Goal: Task Accomplishment & Management: Manage account settings

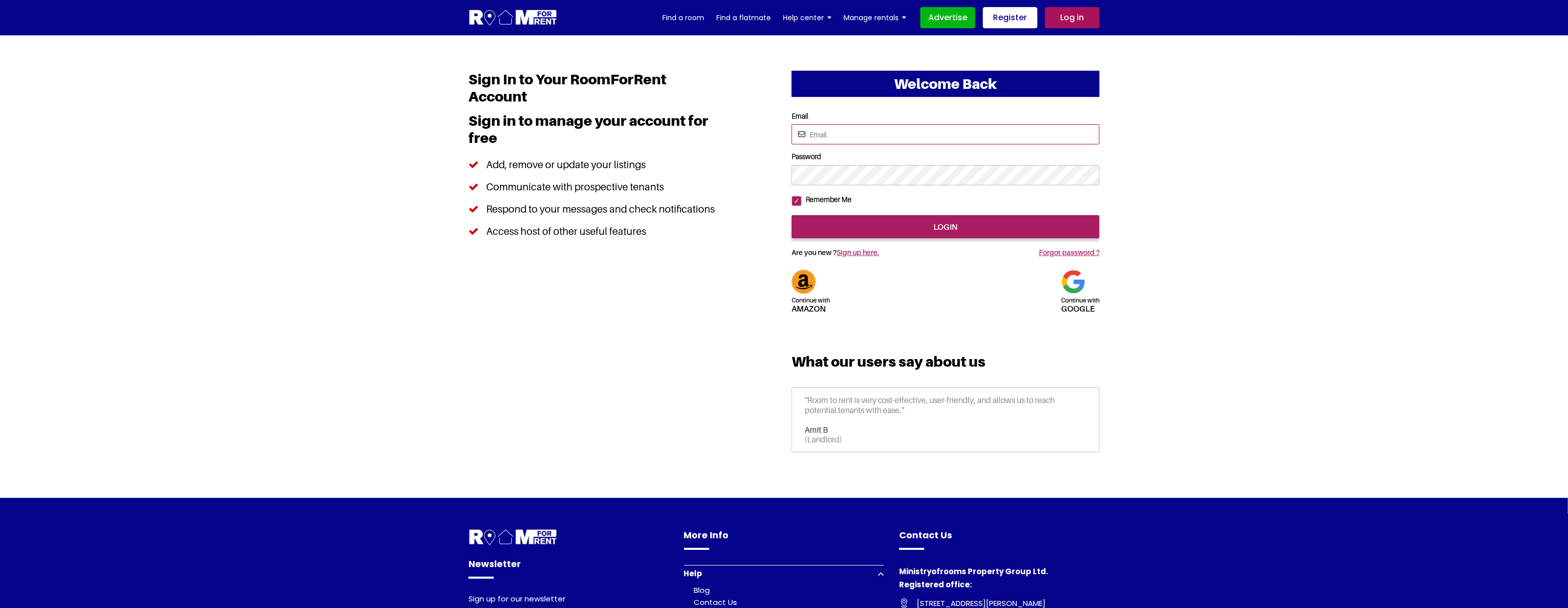
click at [832, 133] on input "Email" at bounding box center [945, 134] width 307 height 20
type input "saurabhsentiments@hotmail.com"
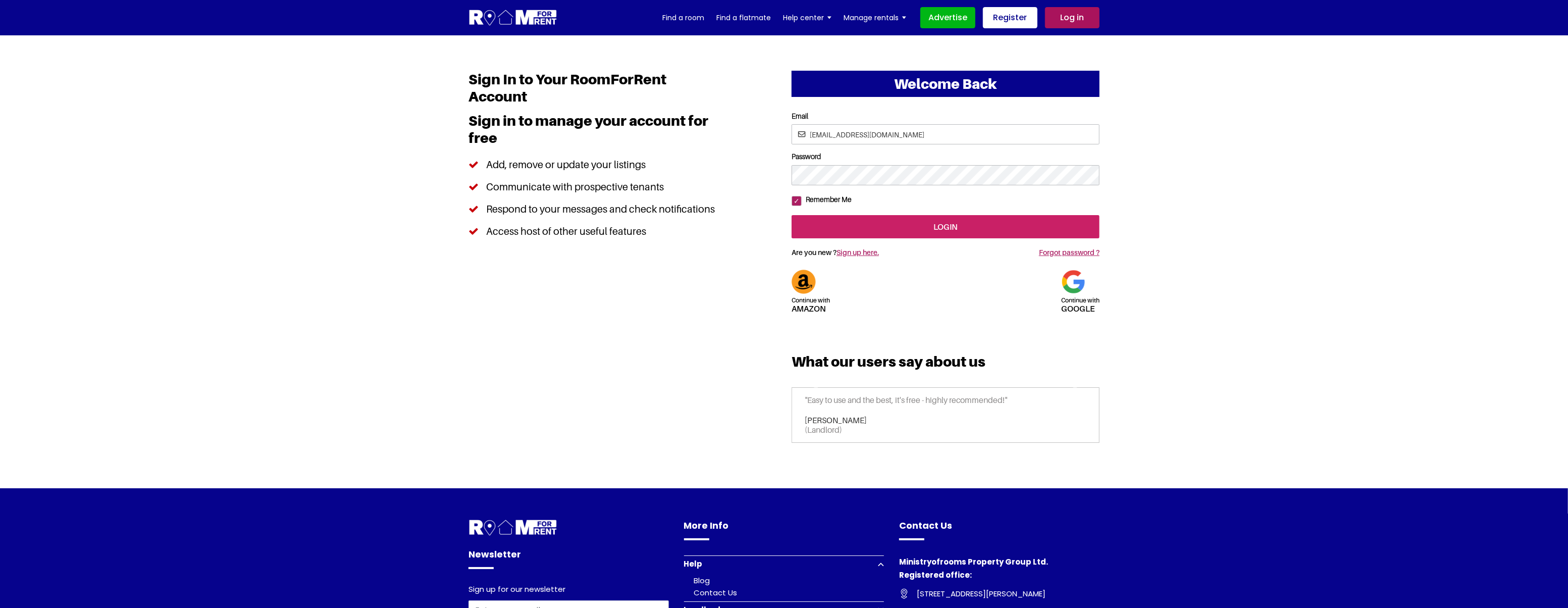
click at [835, 238] on input "login" at bounding box center [945, 226] width 307 height 23
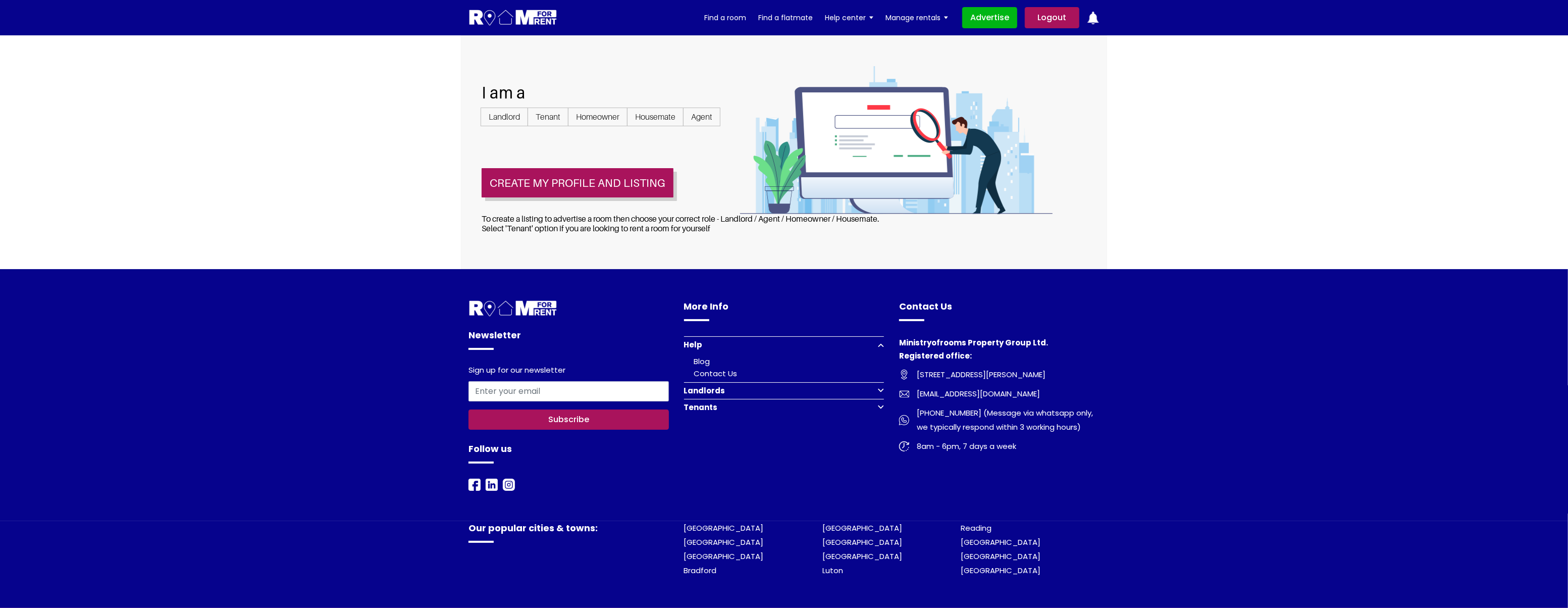
click at [1043, 20] on link "Logout" at bounding box center [1051, 18] width 55 height 21
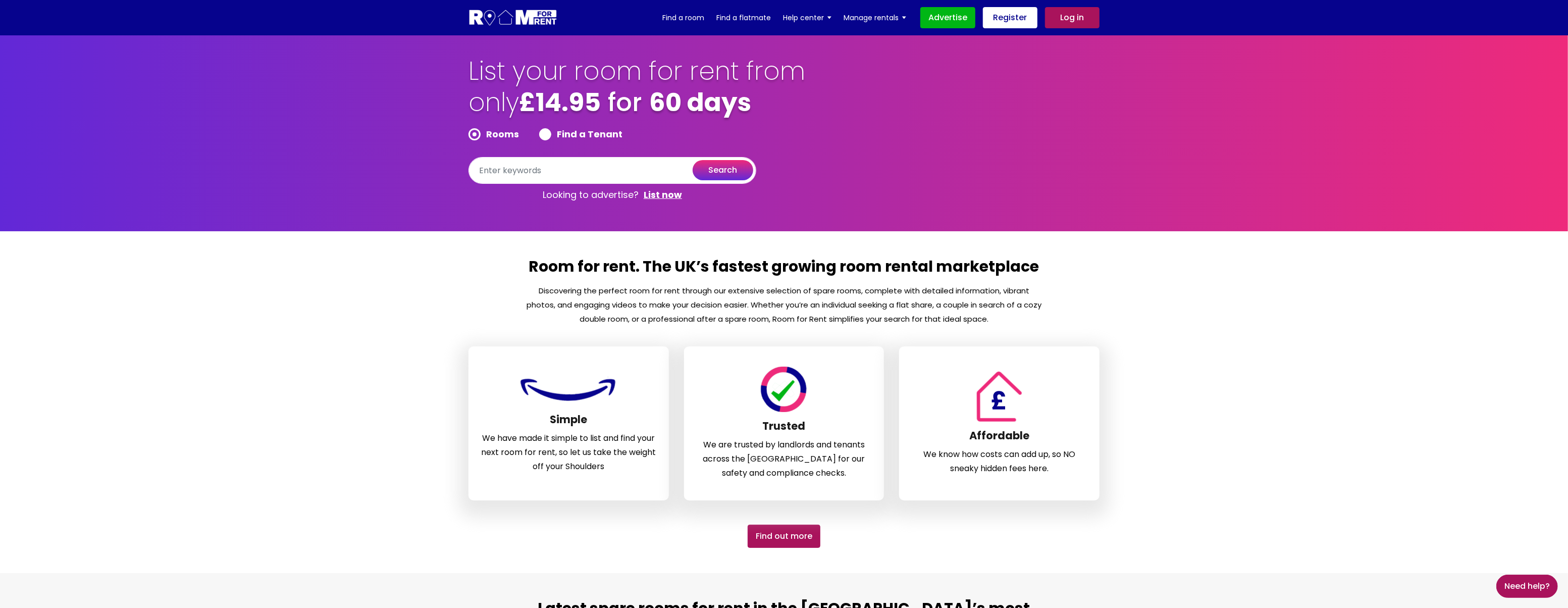
click at [1524, 423] on section "Room for rent. The UK’s fastest growing room rental marketplace Discovering the…" at bounding box center [784, 402] width 1568 height 342
click at [1075, 16] on link "Log in" at bounding box center [1072, 18] width 55 height 21
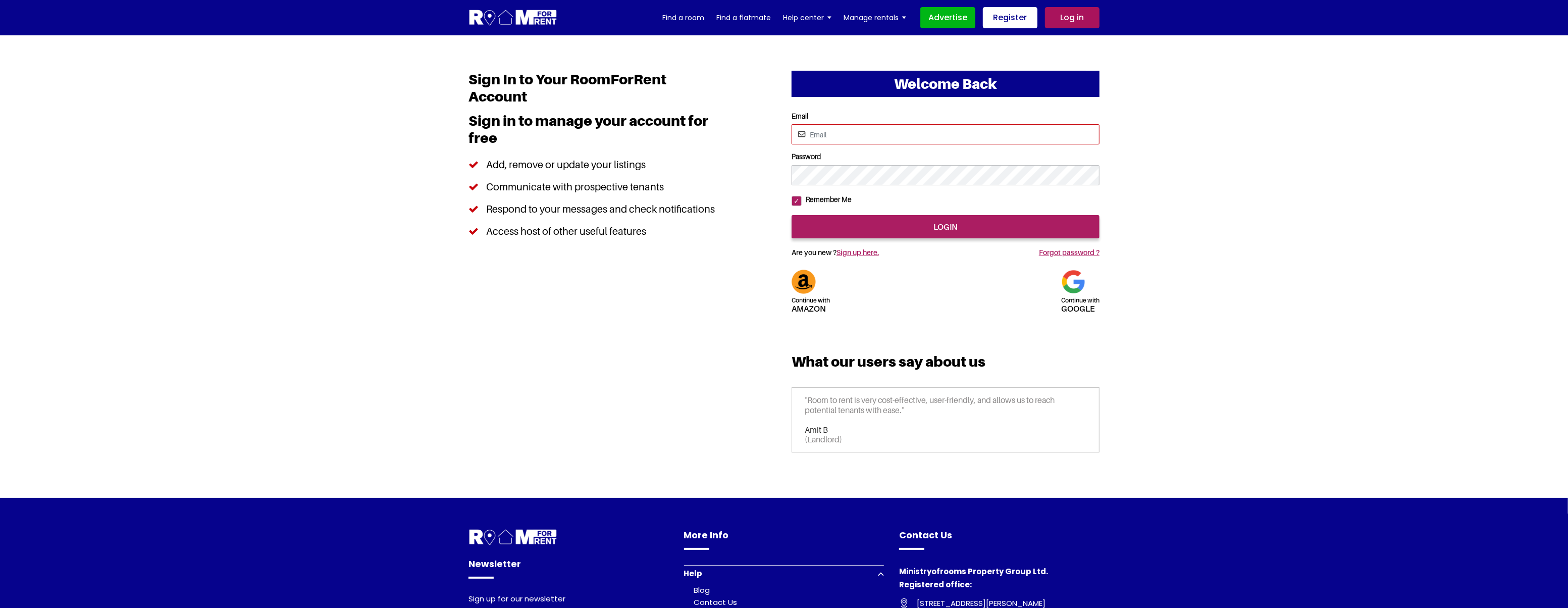
click at [872, 133] on input "Email" at bounding box center [945, 134] width 307 height 20
type input "saurabhsentiments@hotmail.com"
click at [916, 238] on input "login" at bounding box center [945, 226] width 307 height 23
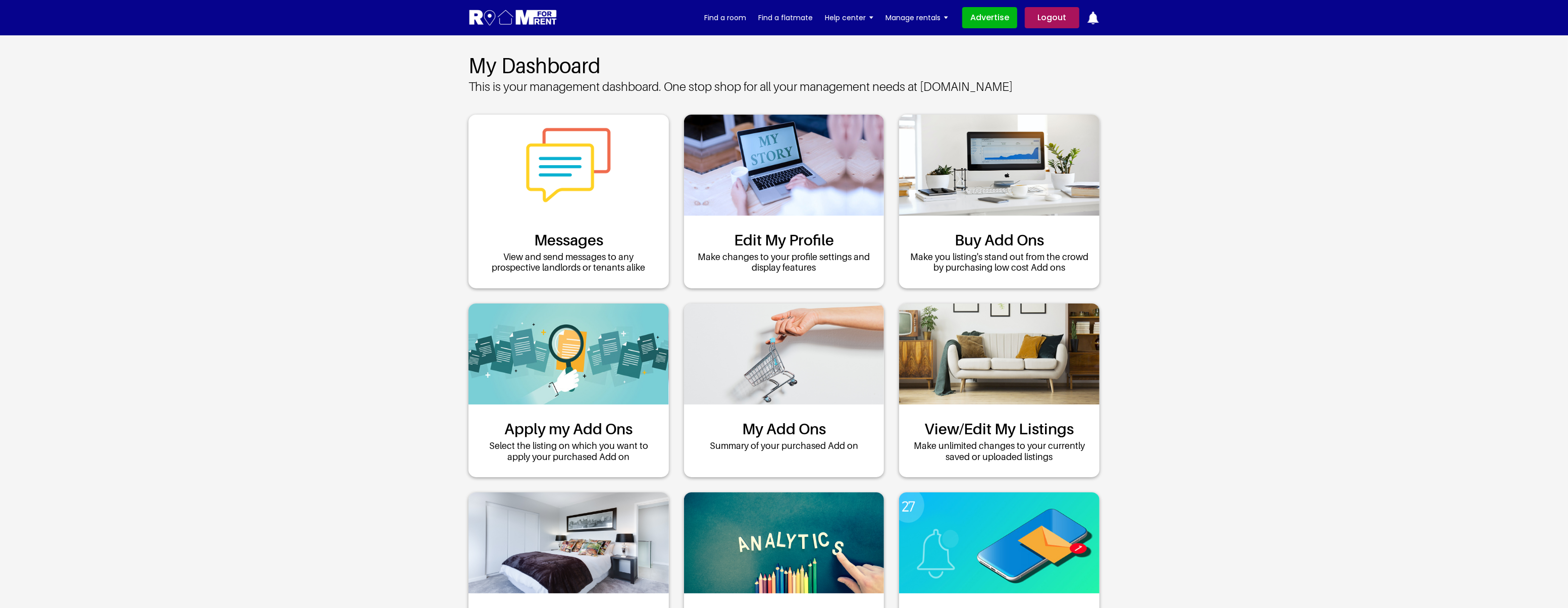
click at [1059, 17] on link "Logout" at bounding box center [1051, 18] width 55 height 21
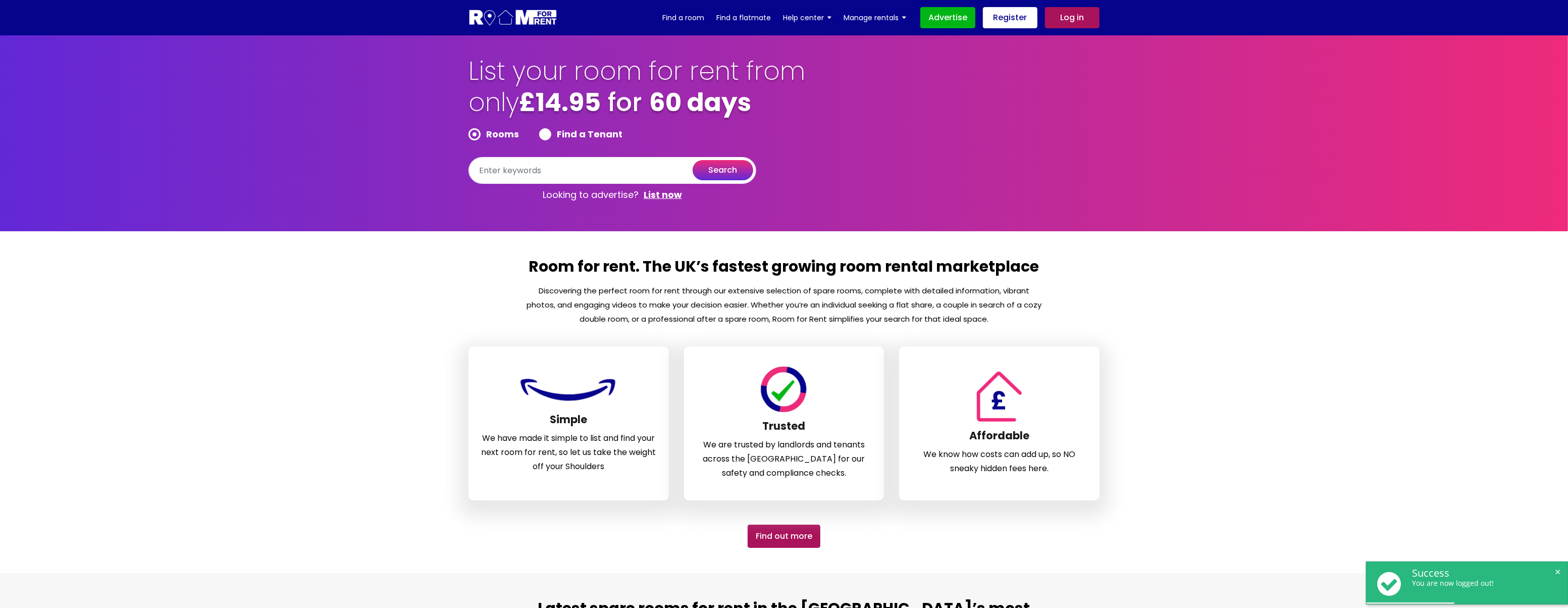
click at [1072, 15] on link "Log in" at bounding box center [1072, 18] width 55 height 21
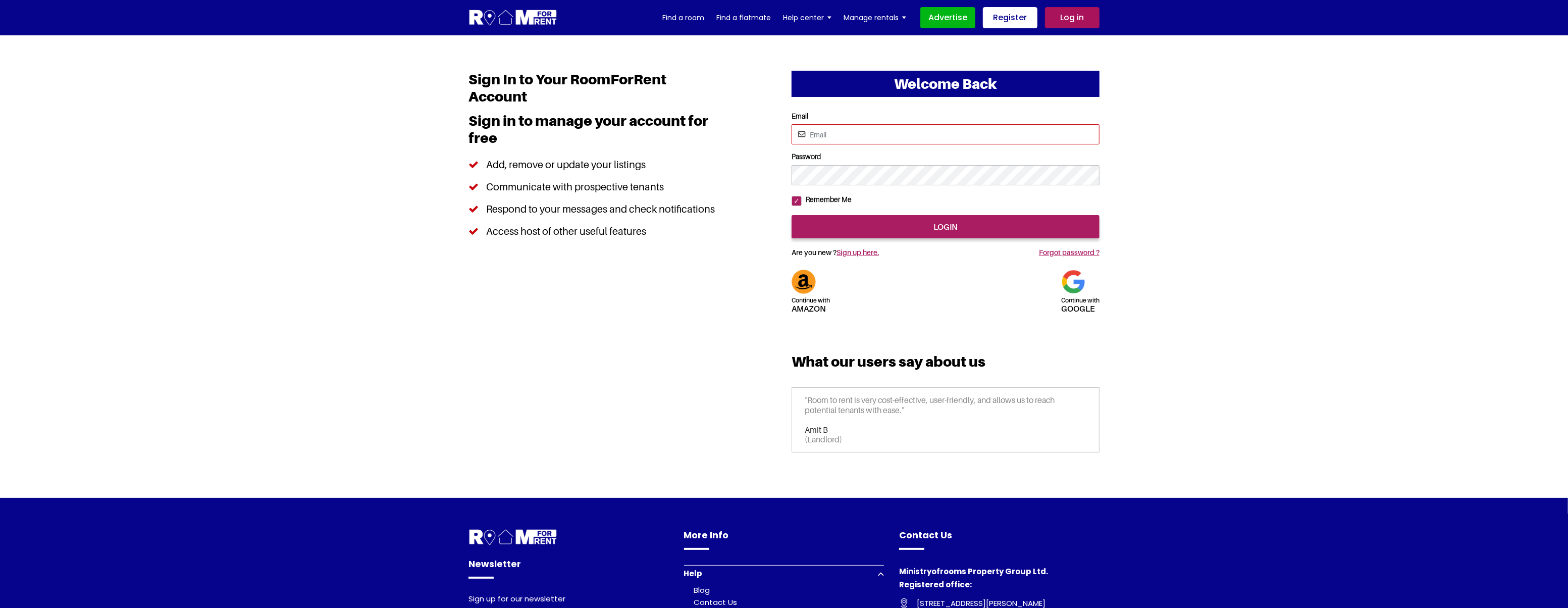
click at [938, 135] on input "Email" at bounding box center [945, 134] width 307 height 20
type input "saurabhsentiments@hotmail.com"
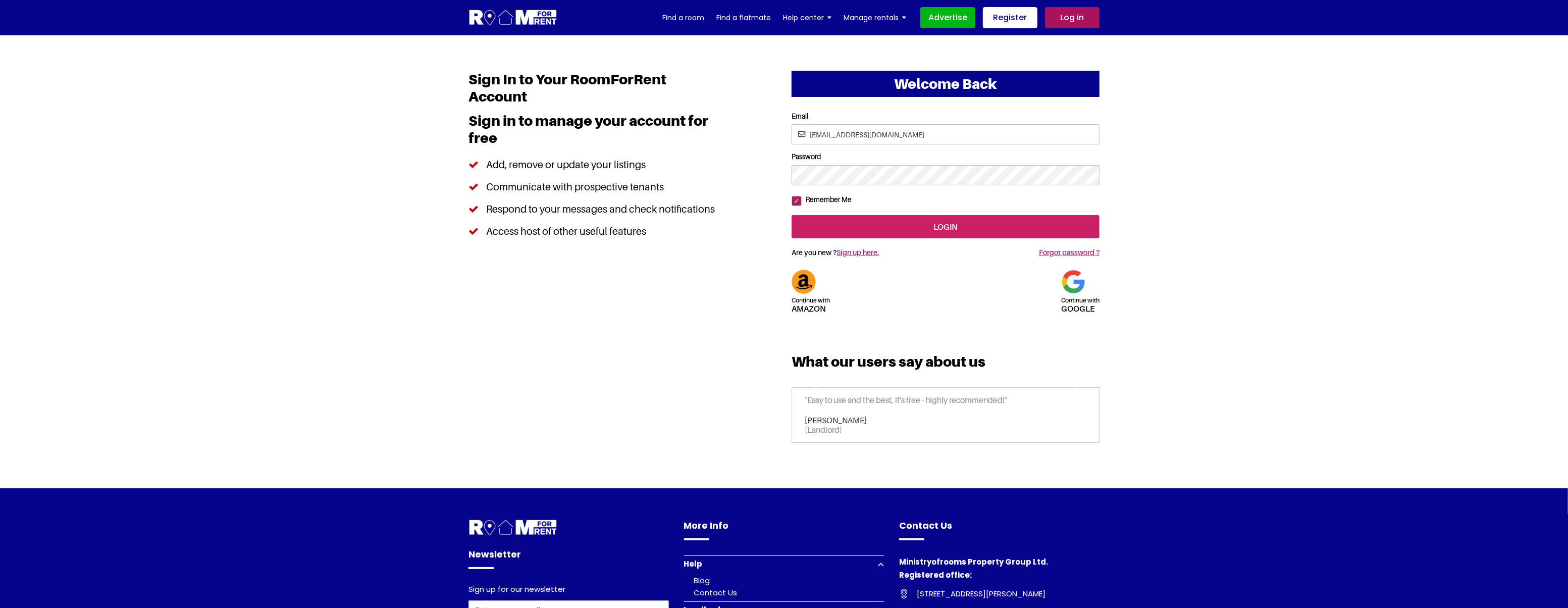
click at [951, 238] on input "login" at bounding box center [945, 226] width 307 height 23
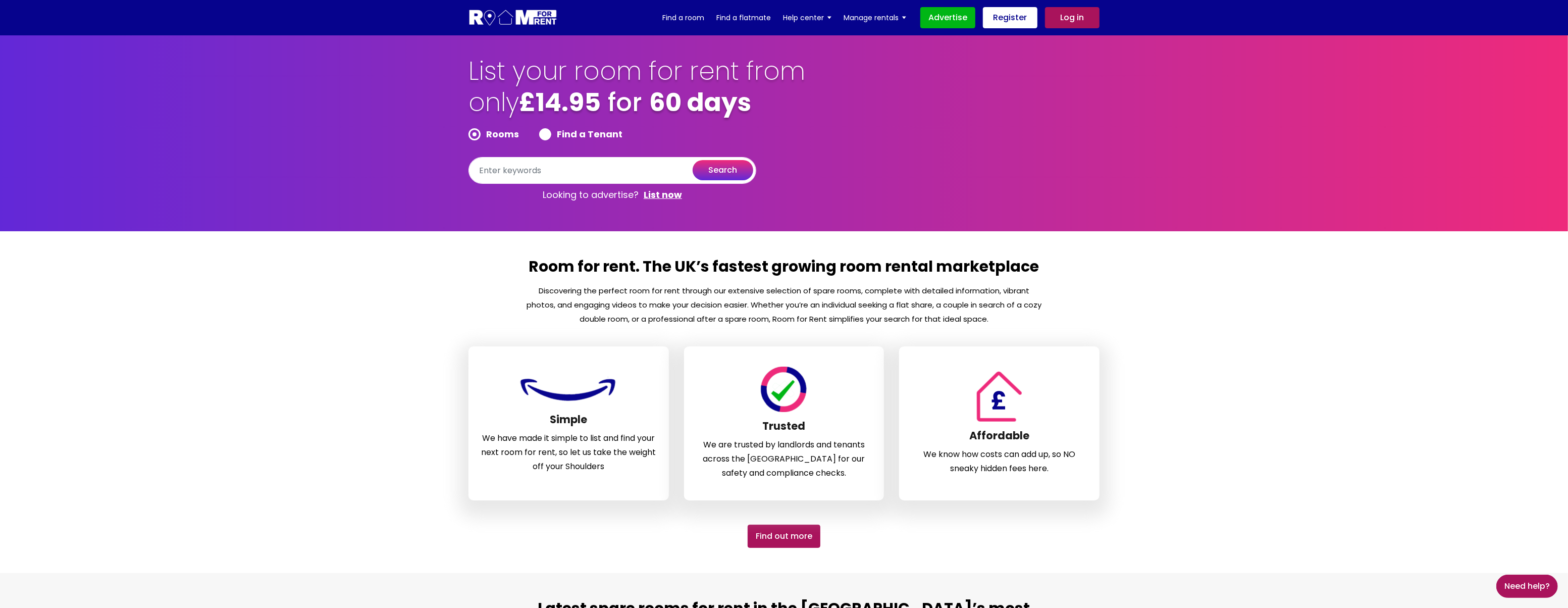
click at [1085, 16] on link "Log in" at bounding box center [1072, 18] width 55 height 21
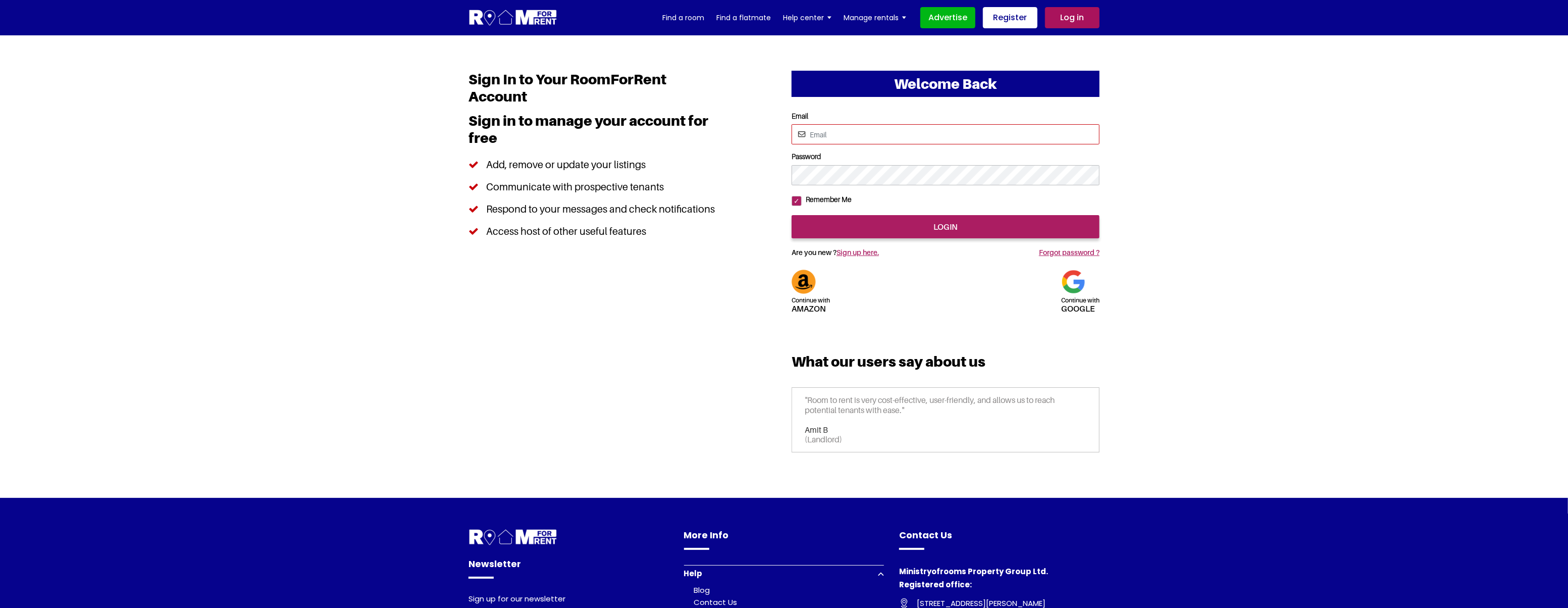
click at [889, 136] on input "Email" at bounding box center [945, 134] width 307 height 20
type input "saurabhsentiments@hotmail.com"
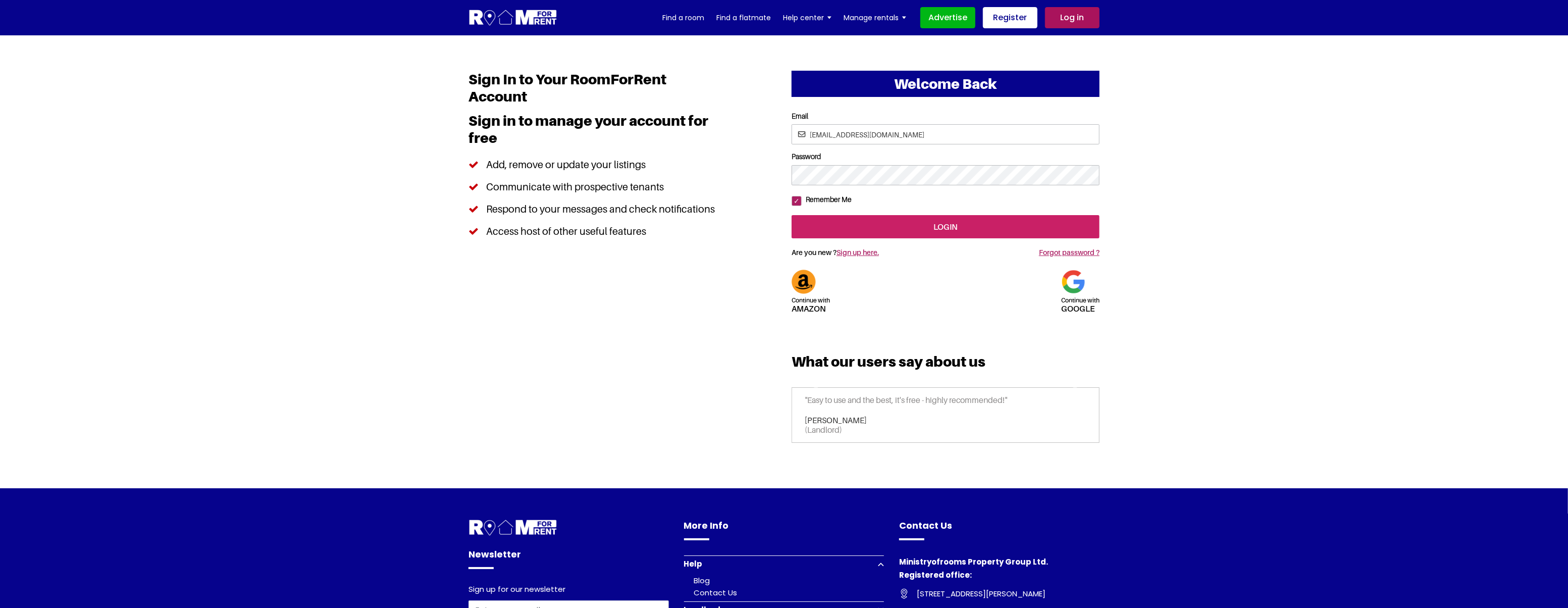
click at [908, 238] on input "login" at bounding box center [945, 226] width 307 height 23
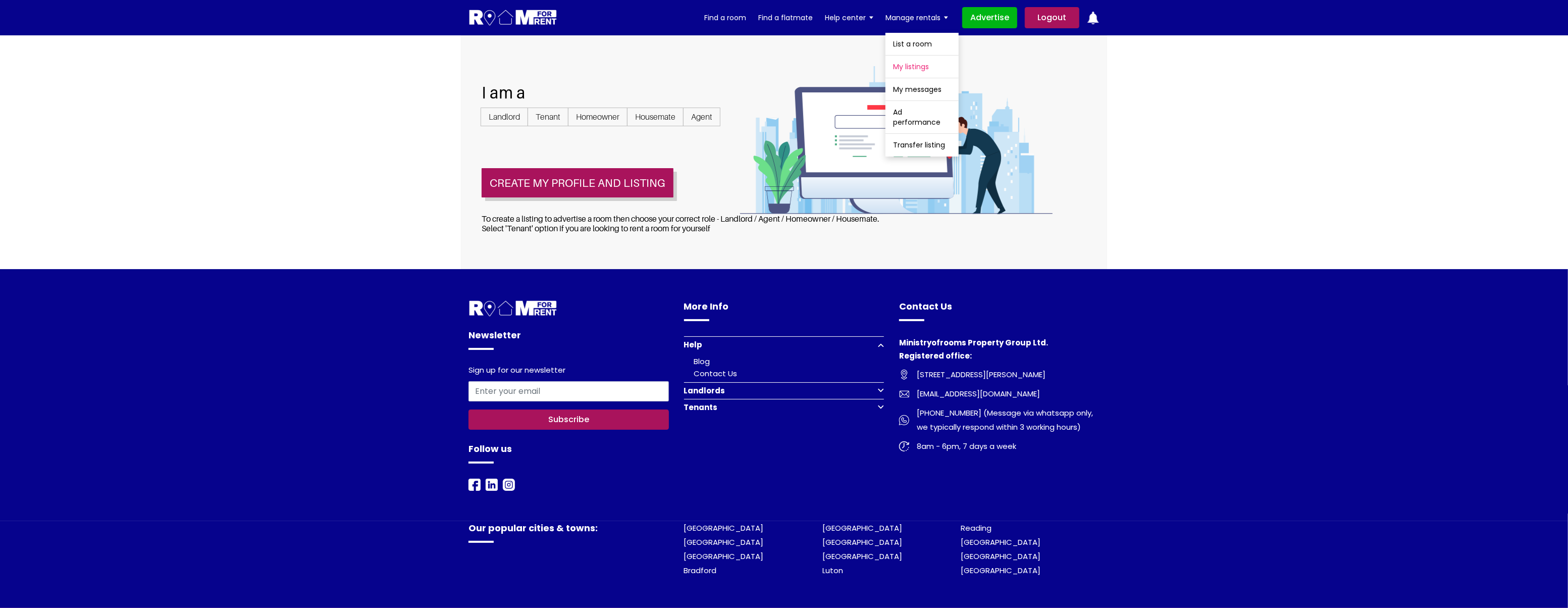
click at [907, 64] on link "My listings" at bounding box center [922, 67] width 73 height 22
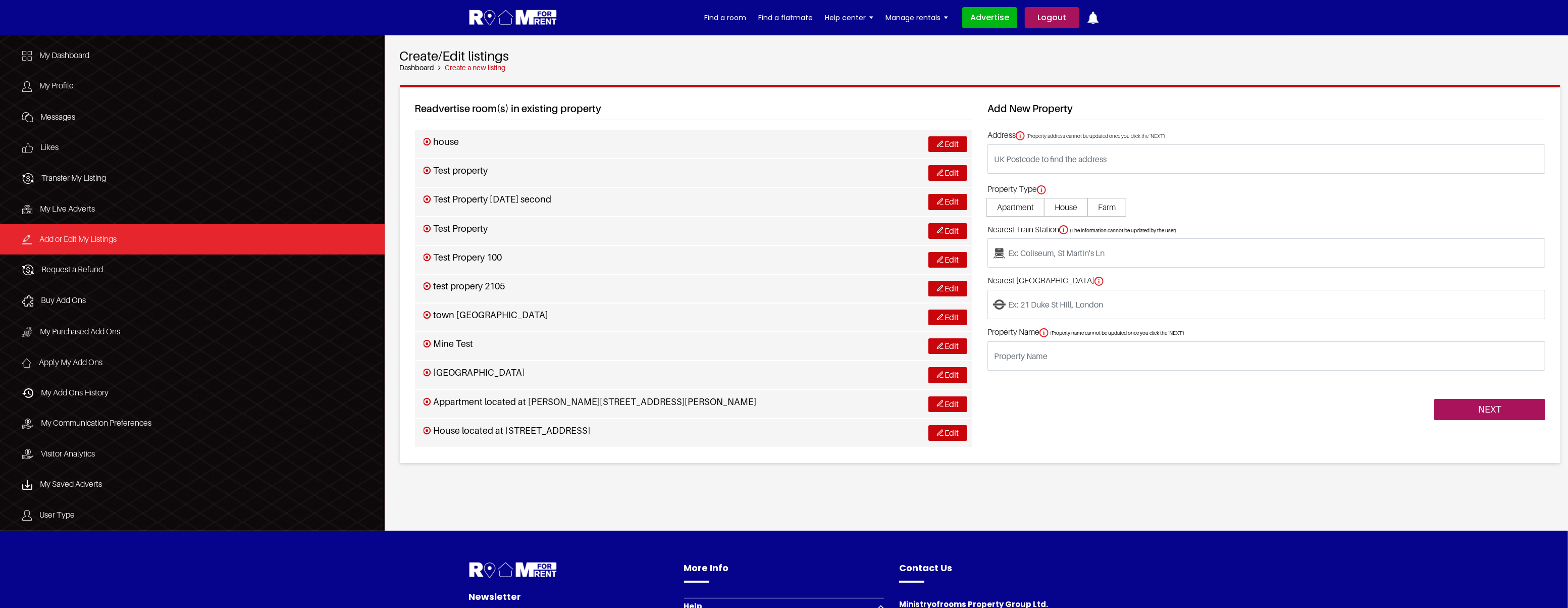
click at [1060, 19] on link "Logout" at bounding box center [1051, 18] width 55 height 21
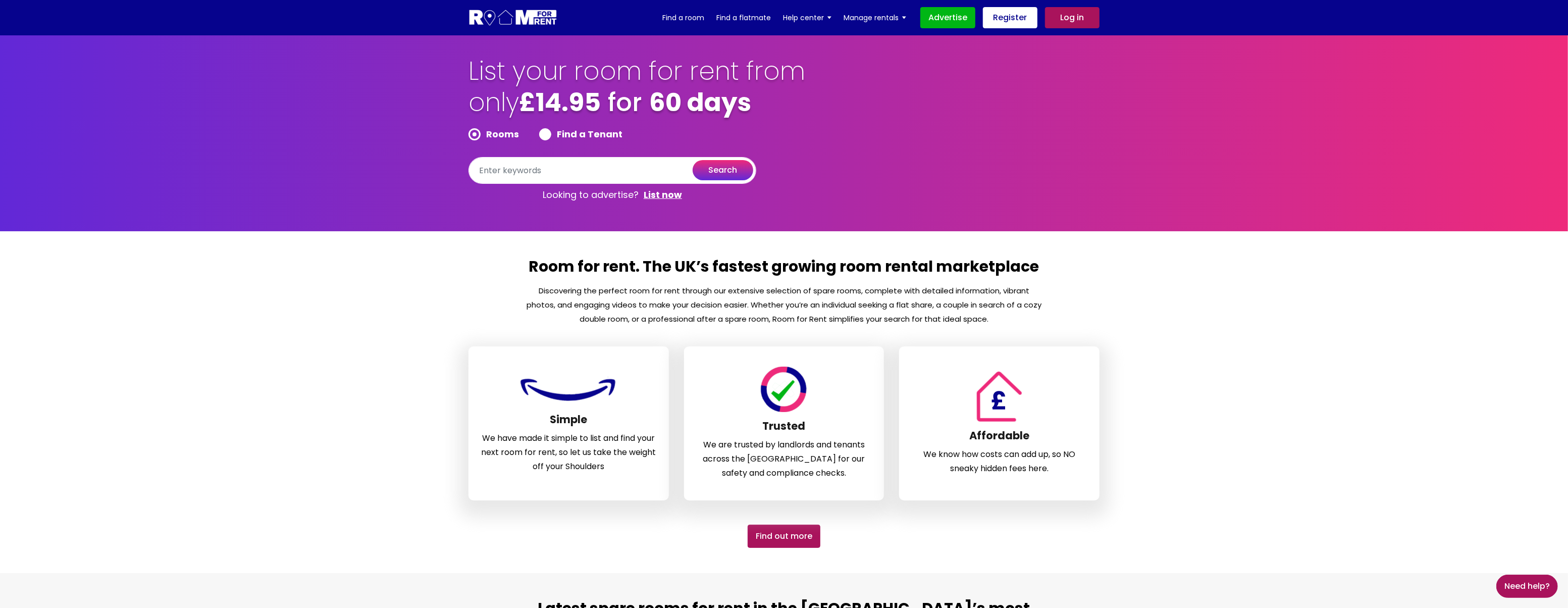
click at [1074, 19] on link "Log in" at bounding box center [1072, 18] width 55 height 21
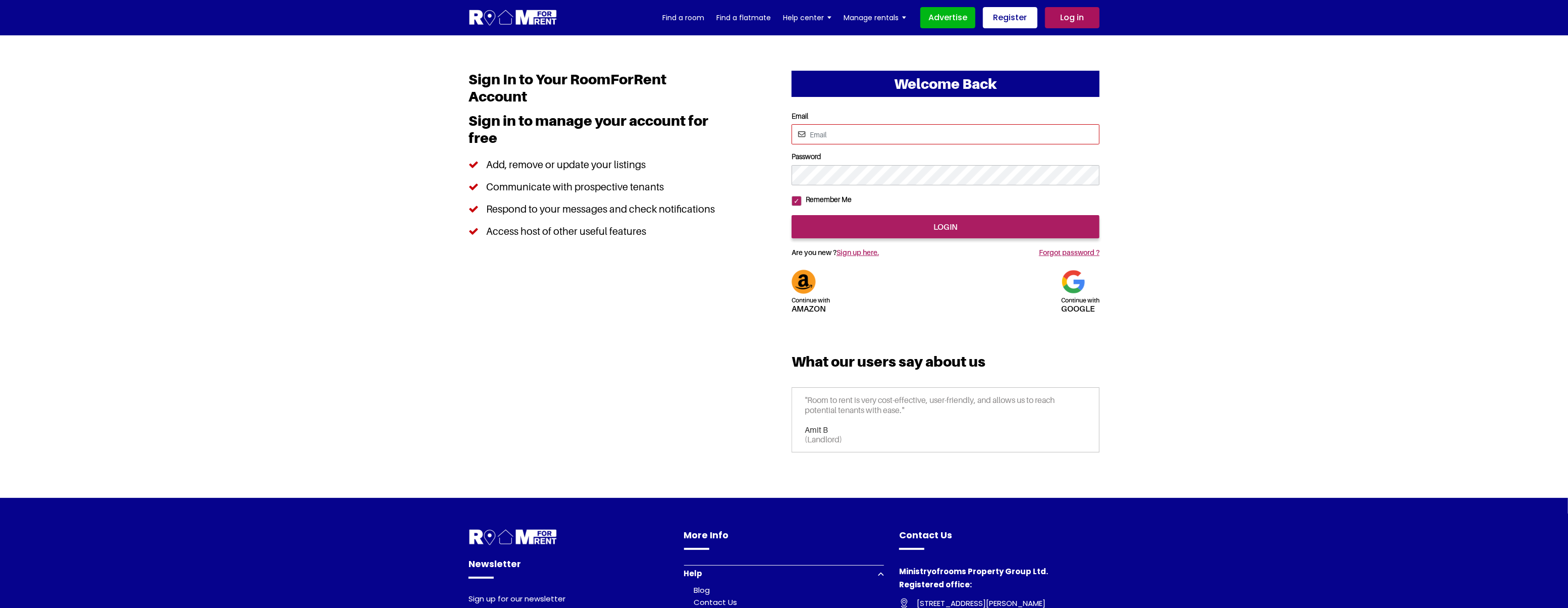
click at [901, 141] on input "Email" at bounding box center [945, 134] width 307 height 20
type input "[EMAIL_ADDRESS][DOMAIN_NAME]"
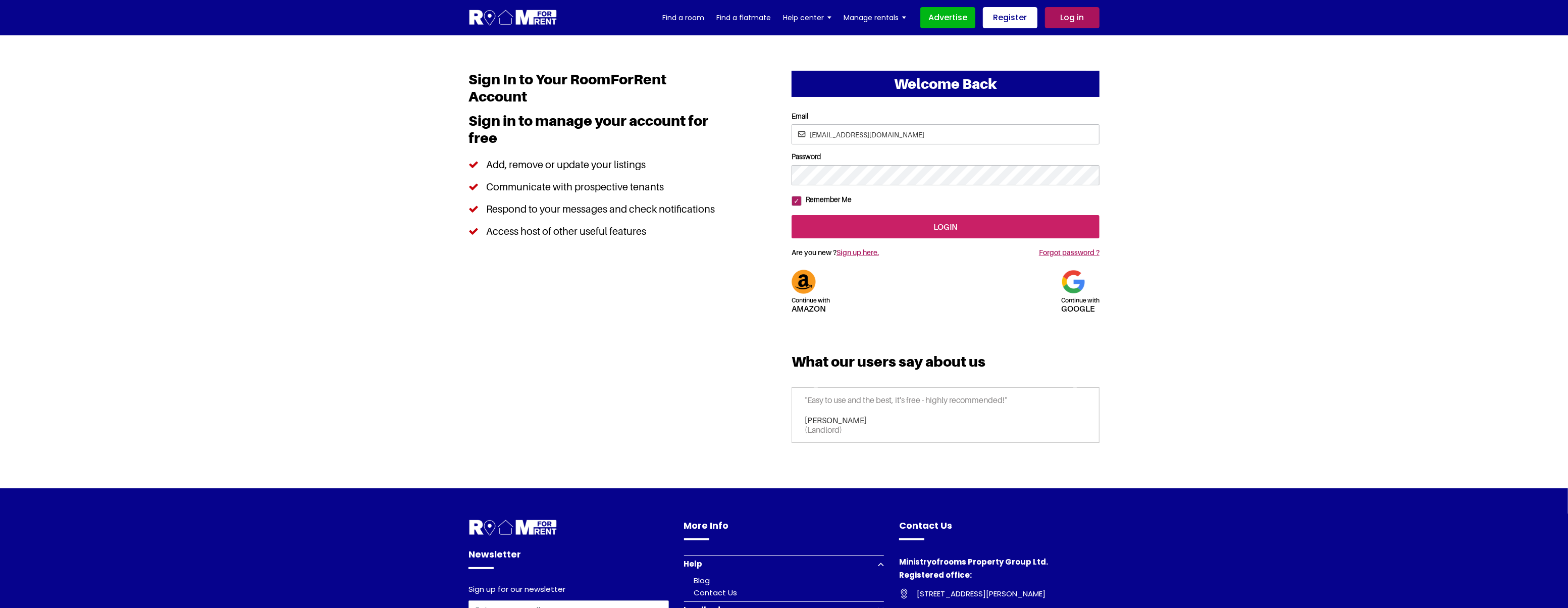
click at [897, 238] on input "login" at bounding box center [945, 226] width 307 height 23
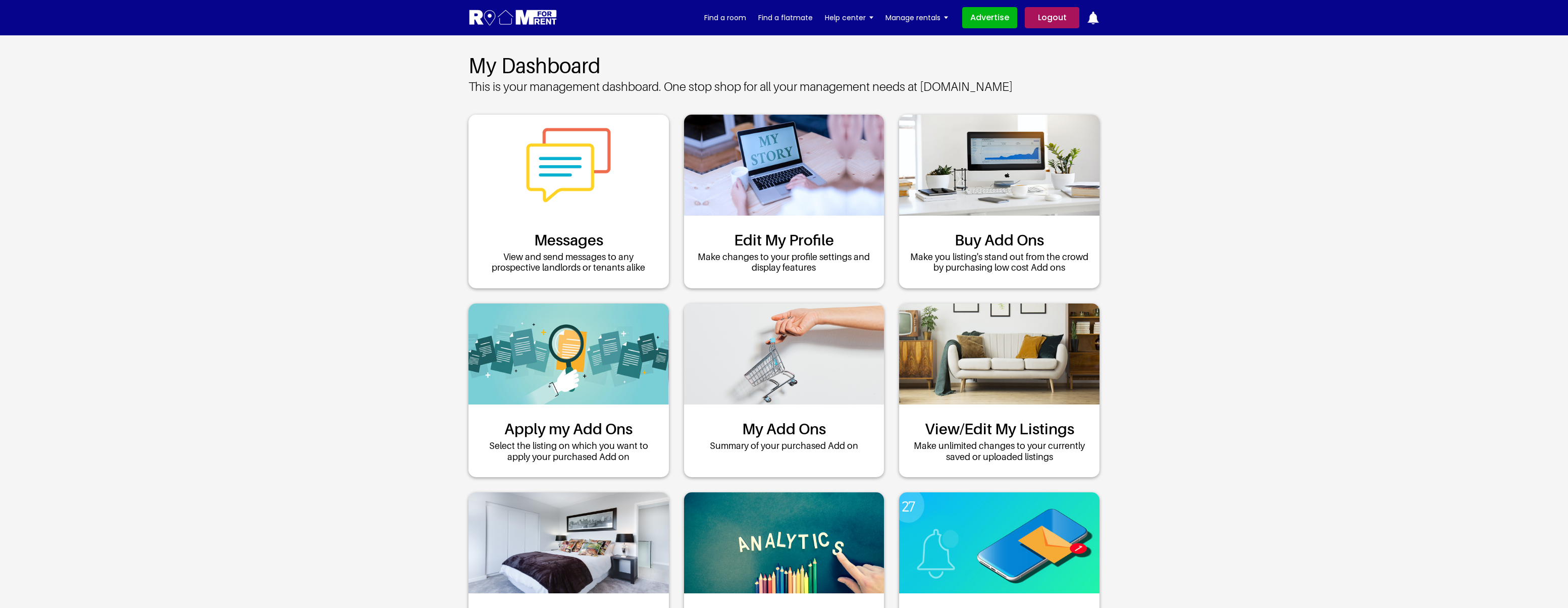
click at [1053, 19] on link "Logout" at bounding box center [1051, 18] width 55 height 21
